Goal: Register for event/course

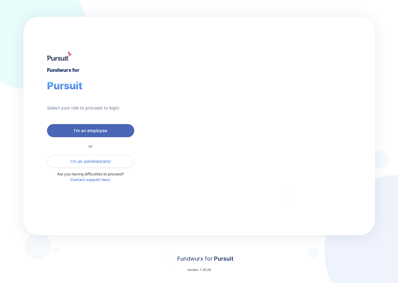
click at [102, 130] on span "I'm an employee" at bounding box center [90, 131] width 33 height 6
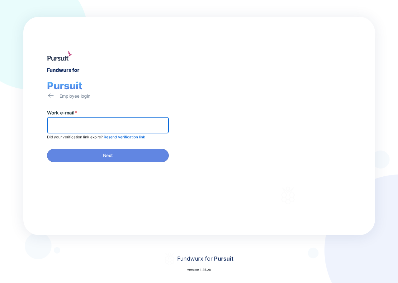
click at [102, 130] on input "text" at bounding box center [108, 126] width 116 height 10
type input "**********"
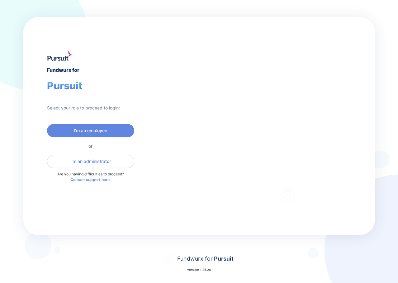
click at [107, 161] on span "I'm an administrator" at bounding box center [90, 162] width 40 height 6
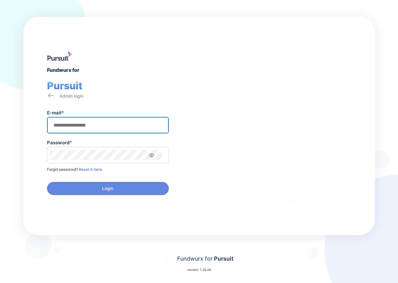
click at [100, 126] on input "text" at bounding box center [108, 126] width 116 height 10
type input "**********"
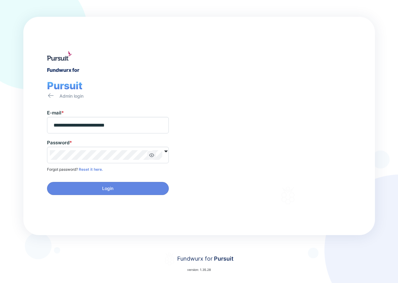
click at [149, 157] on icon "button" at bounding box center [151, 155] width 5 height 5
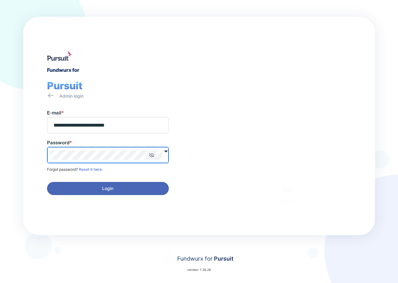
click at [100, 188] on span "Login" at bounding box center [108, 189] width 114 height 6
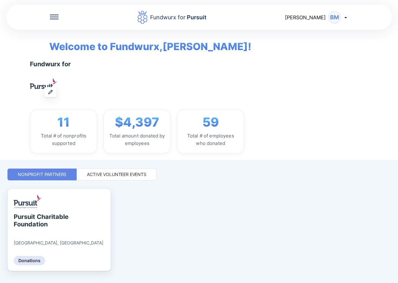
click at [117, 178] on div "Active Volunteer Events" at bounding box center [117, 175] width 80 height 12
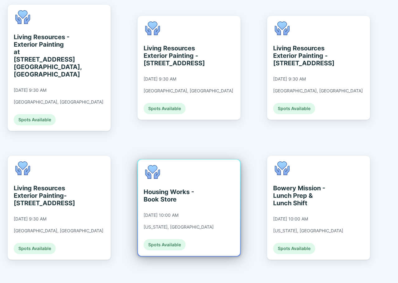
scroll to position [623, 0]
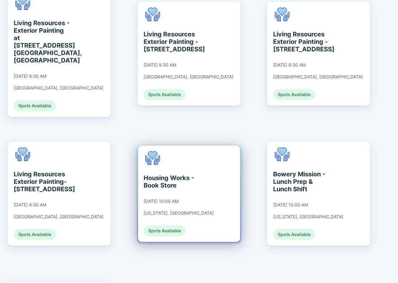
click at [178, 199] on div "09/10/2025 at 10:00 AM" at bounding box center [161, 202] width 35 height 6
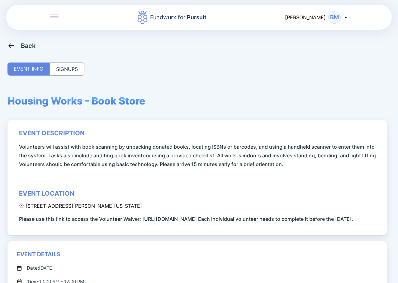
click at [13, 46] on icon at bounding box center [11, 45] width 6 height 5
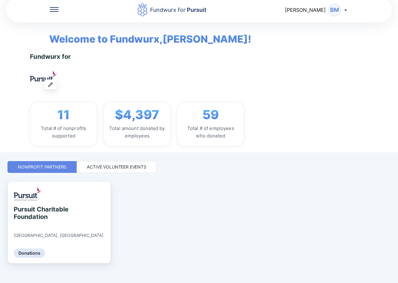
scroll to position [14, 0]
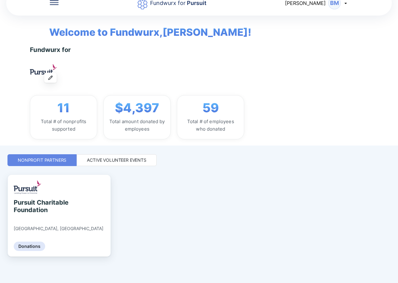
click at [111, 160] on div "Active Volunteer Events" at bounding box center [116, 160] width 59 height 6
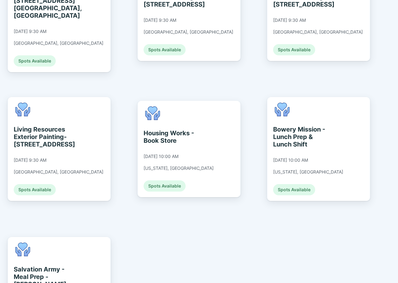
scroll to position [668, 0]
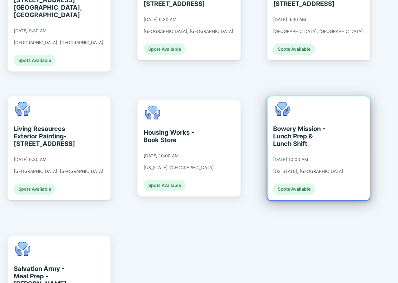
click at [339, 121] on div "Bowery Mission - Lunch Prep & Lunch Shift 09/10/2025 at 10:00 AM New York, NY S…" at bounding box center [319, 149] width 102 height 104
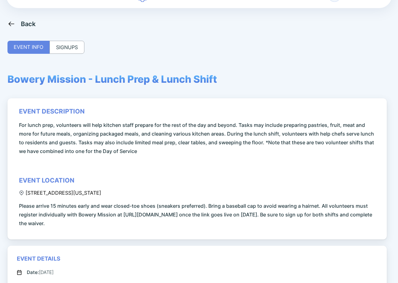
scroll to position [19, 0]
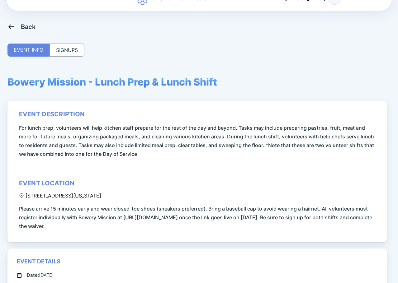
click at [12, 28] on icon at bounding box center [11, 27] width 8 height 8
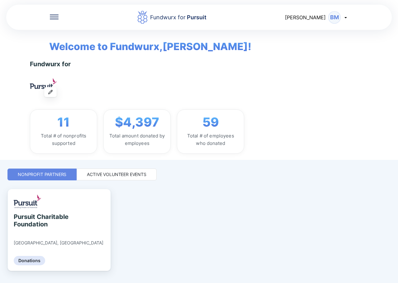
click at [115, 174] on div "Active Volunteer Events" at bounding box center [116, 175] width 59 height 6
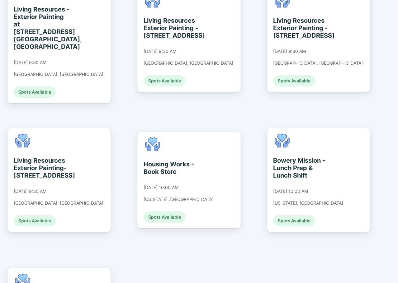
scroll to position [623, 0]
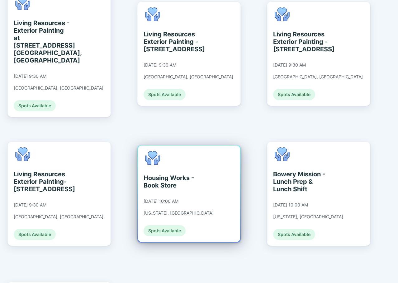
click at [187, 160] on div "Housing Works - Book Store 09/10/2025 at 10:00 AM New York, NY Spots Available" at bounding box center [179, 193] width 70 height 85
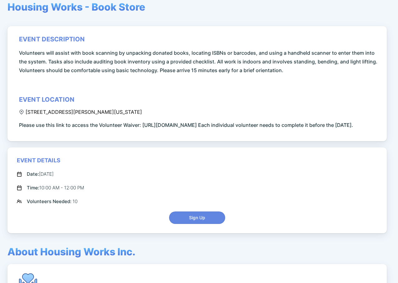
scroll to position [95, 0]
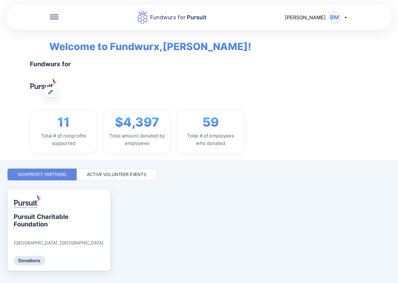
scroll to position [14, 0]
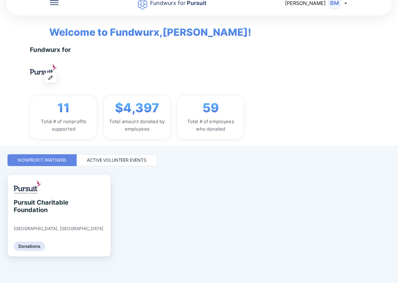
click at [110, 155] on div "Active Volunteer Events" at bounding box center [117, 161] width 80 height 12
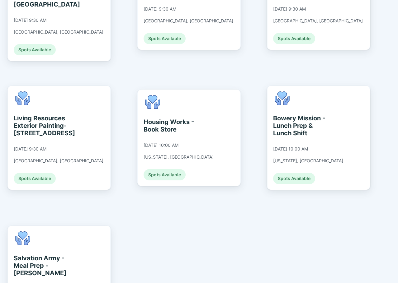
scroll to position [668, 0]
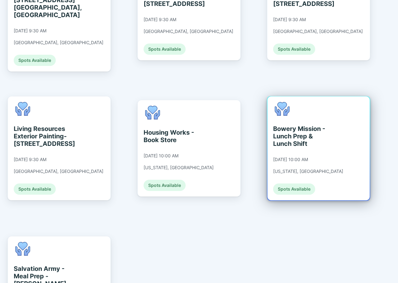
click at [317, 133] on div "Bowery Mission - Lunch Prep & Lunch Shift 09/10/2025 at 10:00 AM New York, NY S…" at bounding box center [308, 148] width 70 height 93
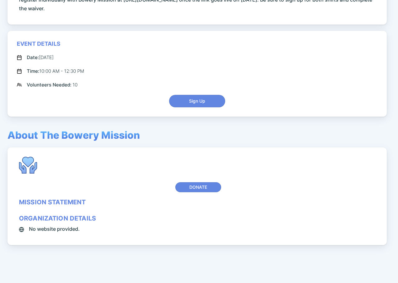
scroll to position [112, 0]
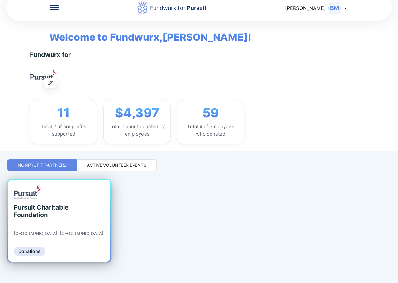
scroll to position [14, 0]
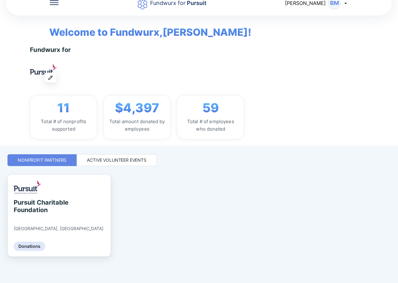
click at [111, 159] on div "Active Volunteer Events" at bounding box center [116, 160] width 59 height 6
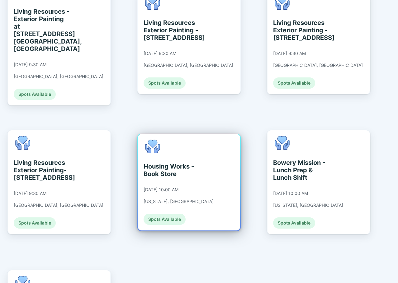
scroll to position [668, 0]
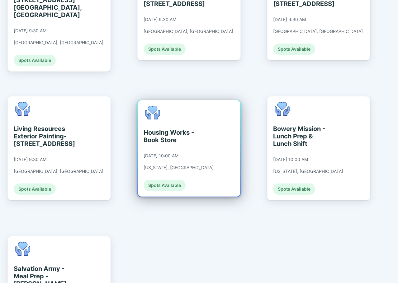
click at [183, 129] on div "Housing Works - Book Store 09/10/2025 at 10:00 AM New York, NY Spots Available" at bounding box center [179, 148] width 70 height 85
